Goal: Information Seeking & Learning: Check status

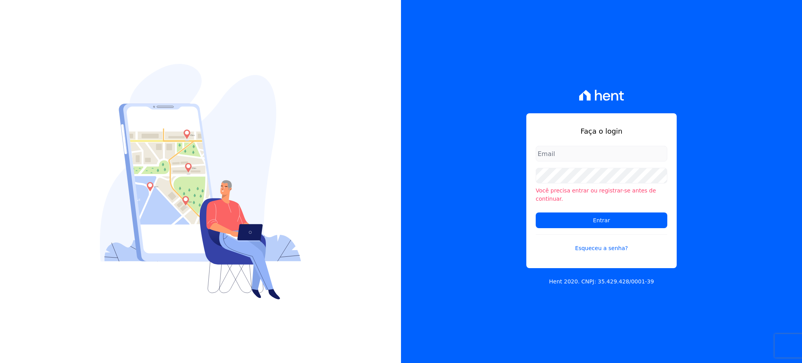
click at [580, 159] on input "email" at bounding box center [602, 154] width 132 height 16
type input "[EMAIL_ADDRESS][DOMAIN_NAME]"
click at [536, 212] on input "Entrar" at bounding box center [602, 220] width 132 height 16
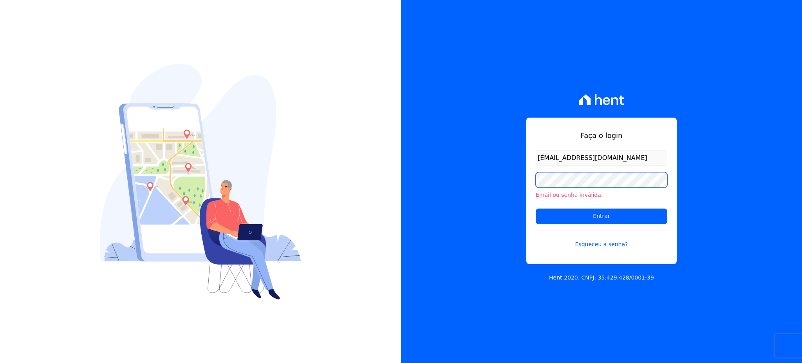
click at [536, 208] on input "Entrar" at bounding box center [602, 216] width 132 height 16
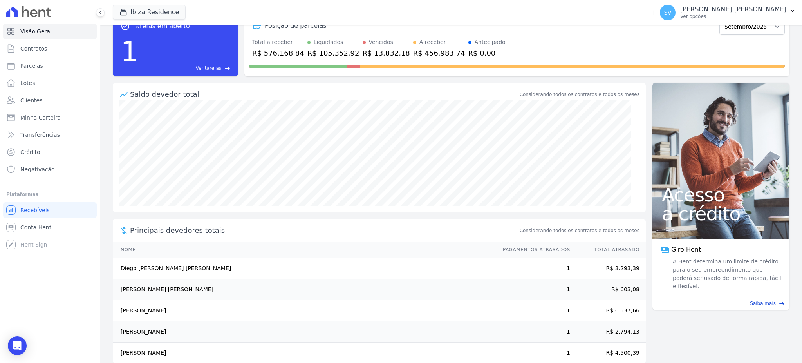
scroll to position [37, 0]
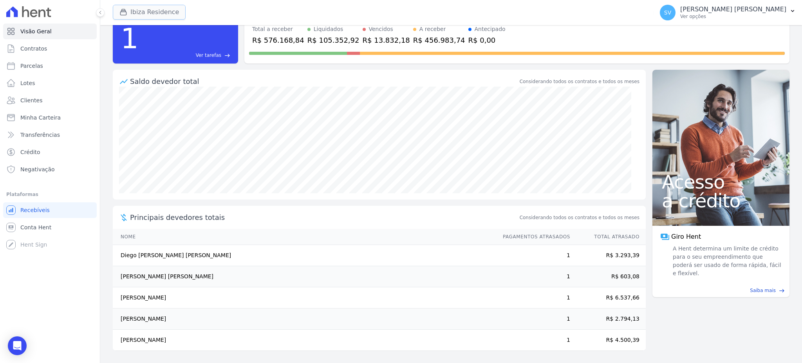
click at [132, 13] on button "Ibiza Residence" at bounding box center [149, 12] width 73 height 15
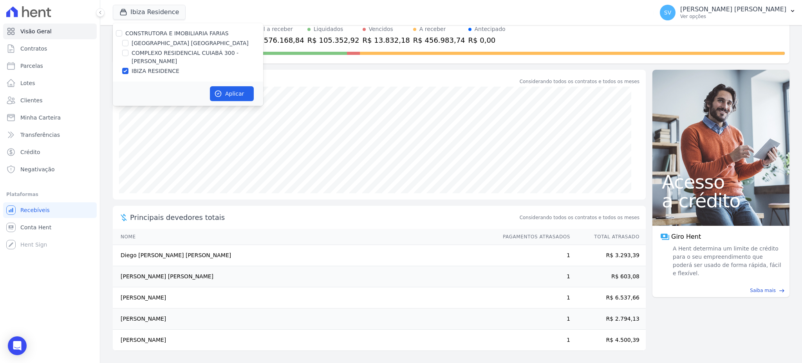
click at [155, 31] on label "CONSTRUTORA E IMOBILIARIA FARIAS" at bounding box center [176, 33] width 103 height 6
click at [122, 31] on input "CONSTRUTORA E IMOBILIARIA FARIAS" at bounding box center [119, 33] width 6 height 6
checkbox input "true"
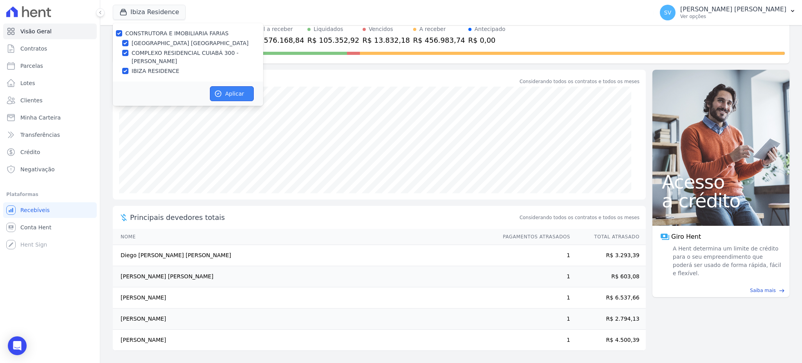
click at [232, 96] on button "Aplicar" at bounding box center [232, 93] width 44 height 15
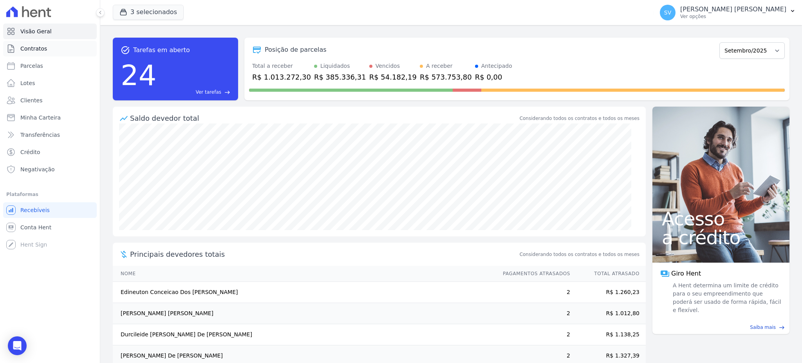
click at [39, 52] on span "Contratos" at bounding box center [33, 49] width 27 height 8
click at [40, 66] on link "Parcelas" at bounding box center [50, 66] width 94 height 16
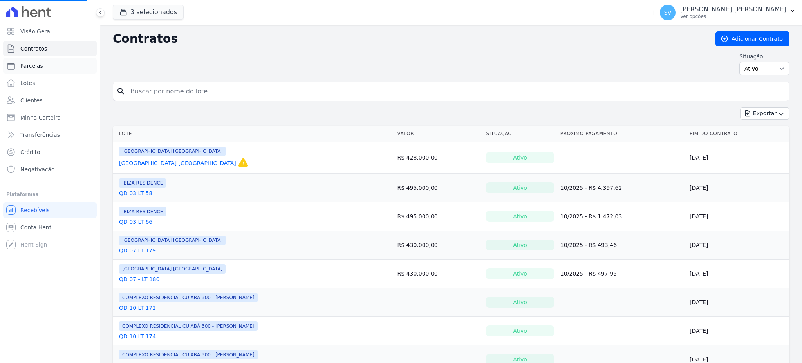
click at [33, 67] on span "Parcelas" at bounding box center [31, 66] width 23 height 8
select select
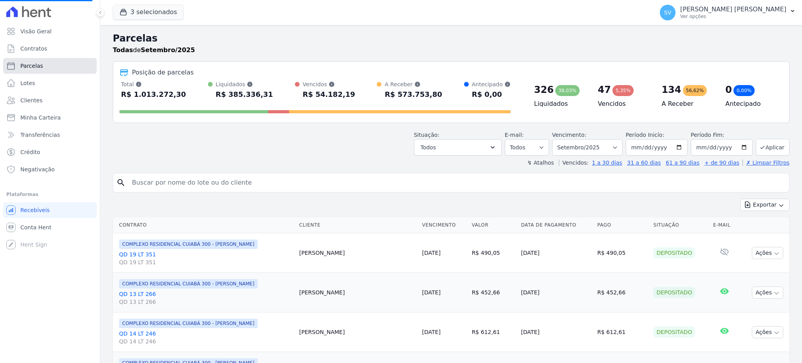
click at [33, 66] on span "Parcelas" at bounding box center [31, 66] width 23 height 8
click at [205, 179] on input "search" at bounding box center [456, 183] width 659 height 16
paste input "KARLA CHRISTYE CAMPOS DOS SANTOS"
type input "KARLA CHRISTYE CAMPOS DOS SANTOS"
select select
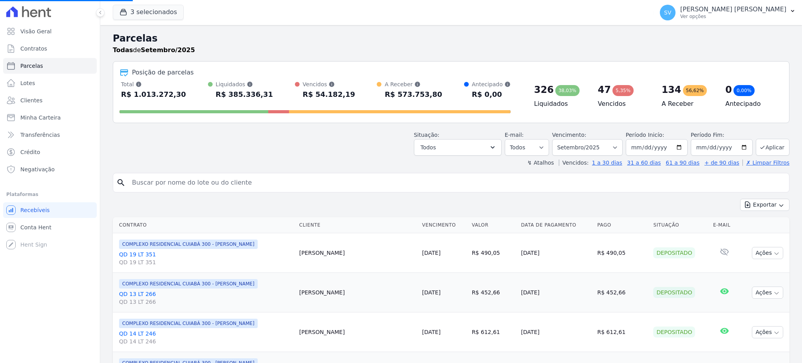
click at [214, 182] on input "search" at bounding box center [456, 183] width 659 height 16
paste input "KARLA CHRISTYE CAMPOS DOS SANTOS"
type input "KARLA CHRISTYE CAMPOS DOS SANTOS"
select select
click at [211, 181] on input "search" at bounding box center [456, 183] width 659 height 16
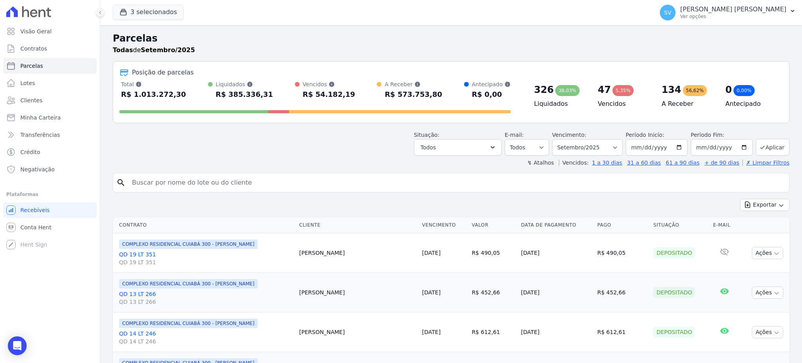
paste input "KARLA CHRISTYE CAMPOS DOS SANTOS"
click at [638, 187] on input "KARLA CHRISTYE CAMPOS DOS SANTOS" at bounding box center [456, 183] width 659 height 16
type input "KARLA CHRISTYE CAMPOS DOS SANTOS"
select select
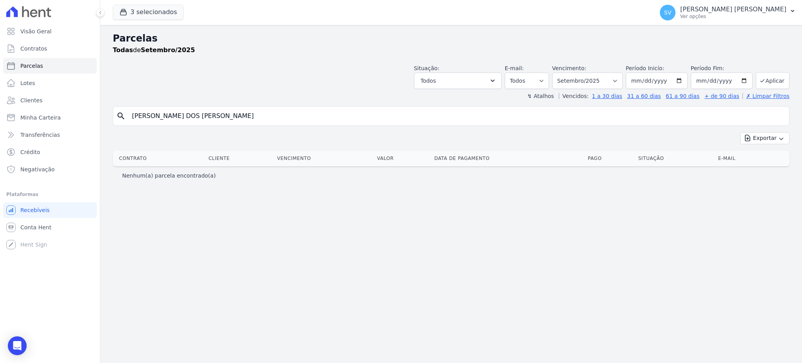
click at [437, 250] on div "Parcelas Todas de Setembro/2025 Situação: Agendado Em Aberto Pago Processando C…" at bounding box center [451, 194] width 702 height 338
click at [262, 116] on input "KARLA CHRISTYE CAMPOS DOS SANTOS" at bounding box center [456, 116] width 659 height 16
click at [51, 51] on link "Contratos" at bounding box center [50, 49] width 94 height 16
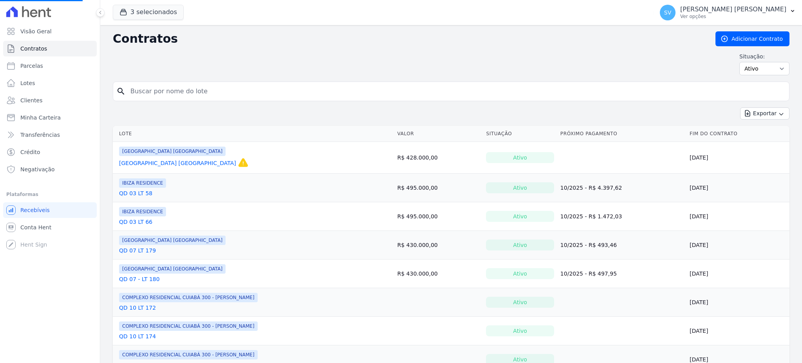
click at [180, 87] on input "search" at bounding box center [456, 91] width 660 height 16
click at [181, 87] on input "search" at bounding box center [456, 91] width 660 height 16
paste input "KARLA CHRISTYE CAMPOS DOS SANTOS"
type input "KARLA CHRISTYE CAMPOS DOS SANTOS"
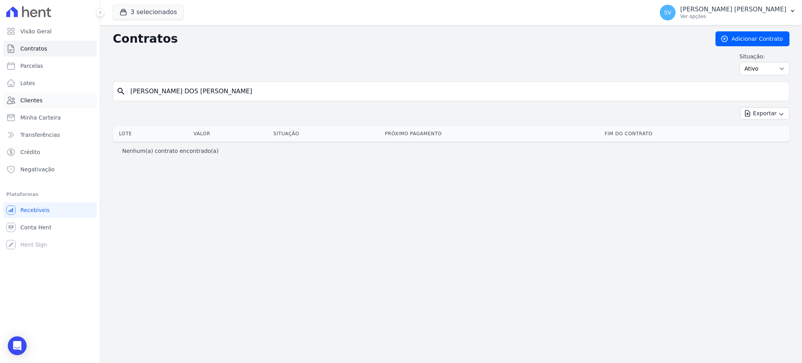
click at [31, 104] on span "Clientes" at bounding box center [31, 100] width 22 height 8
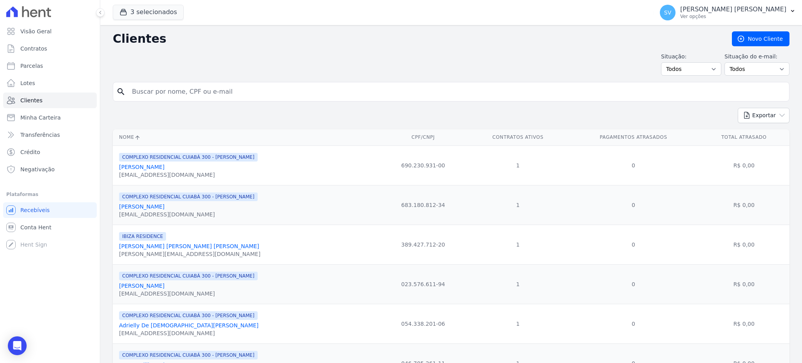
click at [224, 94] on input "search" at bounding box center [456, 92] width 659 height 16
paste input "KARLA CHRISTYE CAMPOS DOS SANTOS"
type input "KARLA CHRISTYE CAMPOS DOS SANTOS"
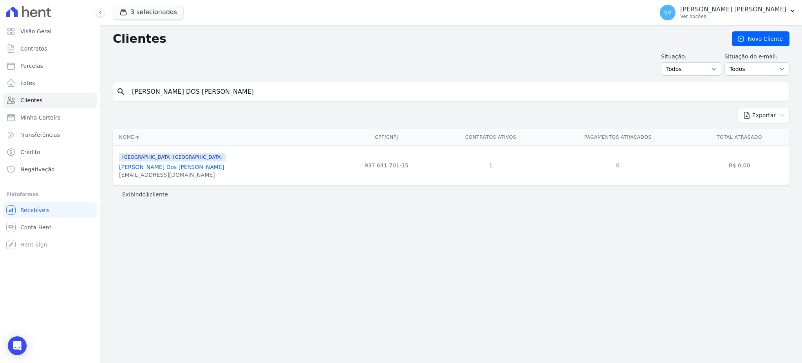
click at [169, 166] on link "Karla Christye Campos Dos Santos" at bounding box center [171, 167] width 105 height 6
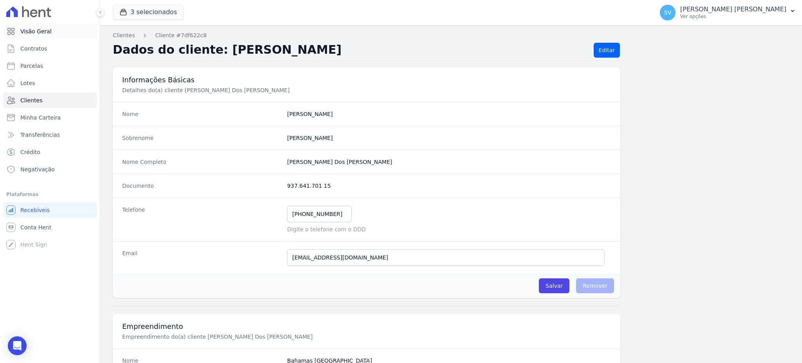
click at [49, 31] on link "Visão Geral" at bounding box center [50, 31] width 94 height 16
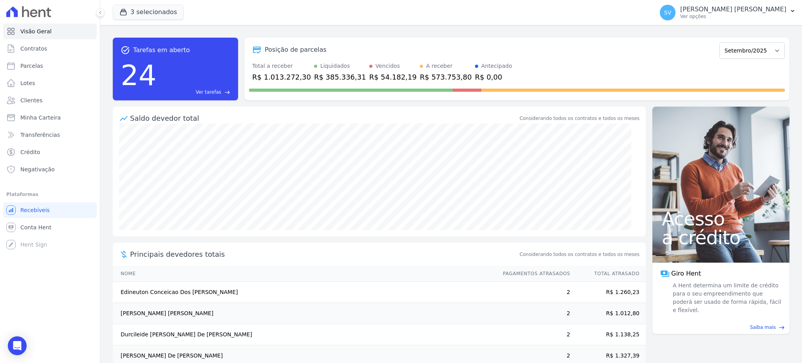
scroll to position [37, 0]
